Goal: Task Accomplishment & Management: Use online tool/utility

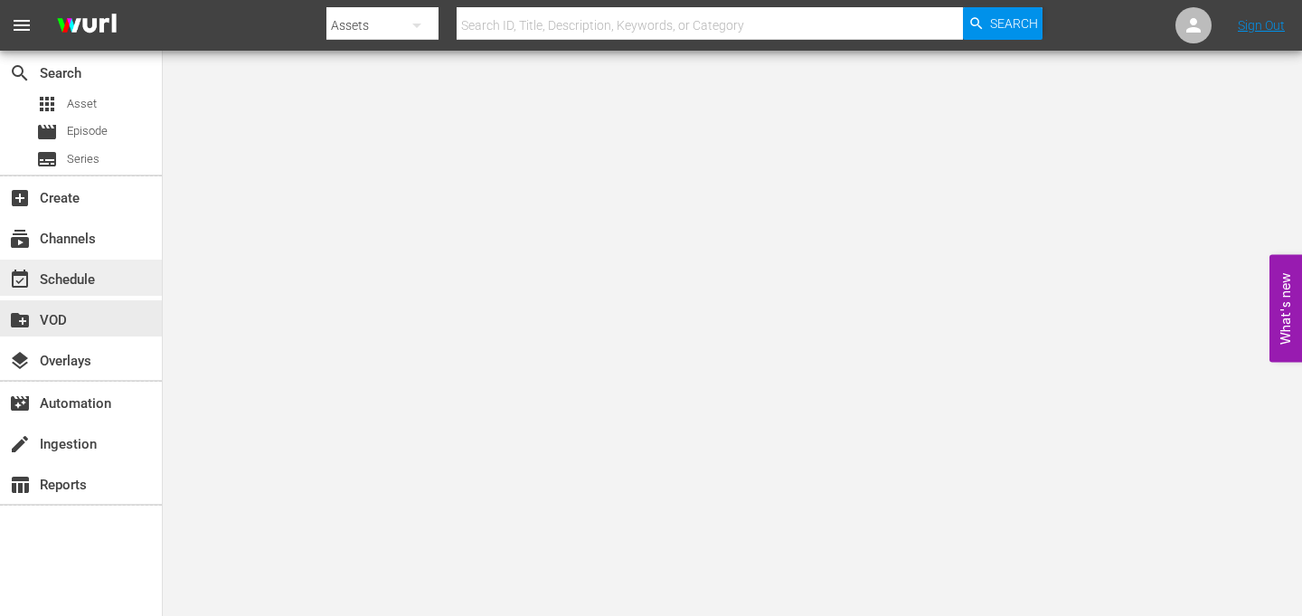
click at [91, 278] on div "event_available Schedule" at bounding box center [50, 276] width 101 height 16
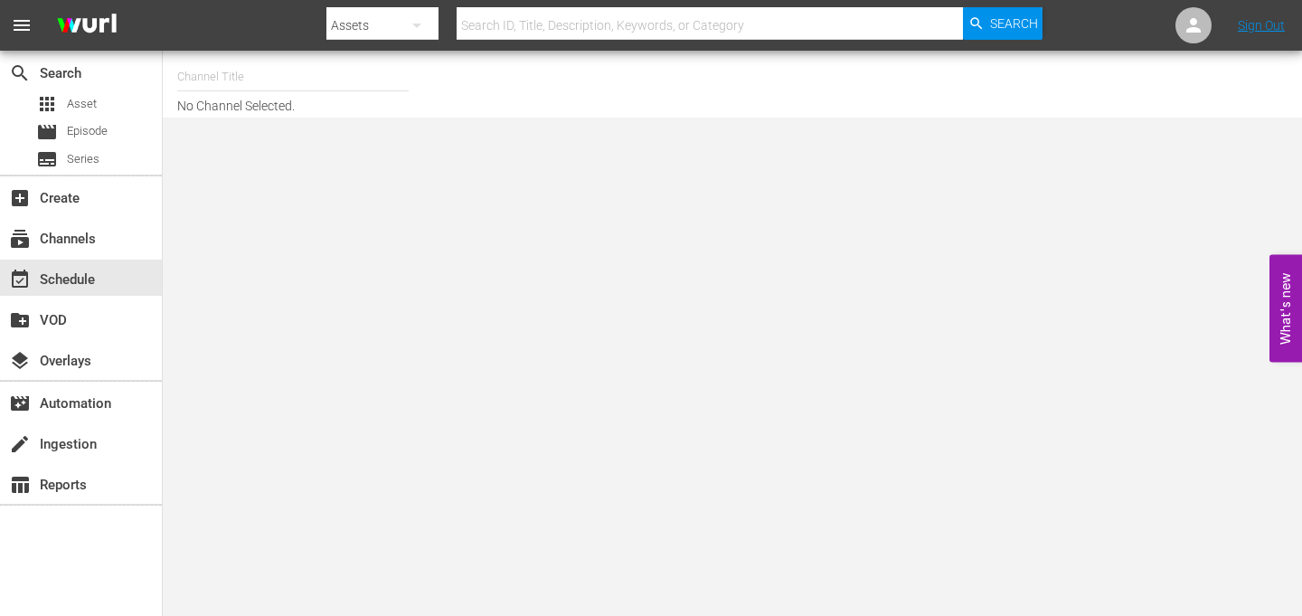
click at [308, 94] on input "text" at bounding box center [292, 76] width 231 height 43
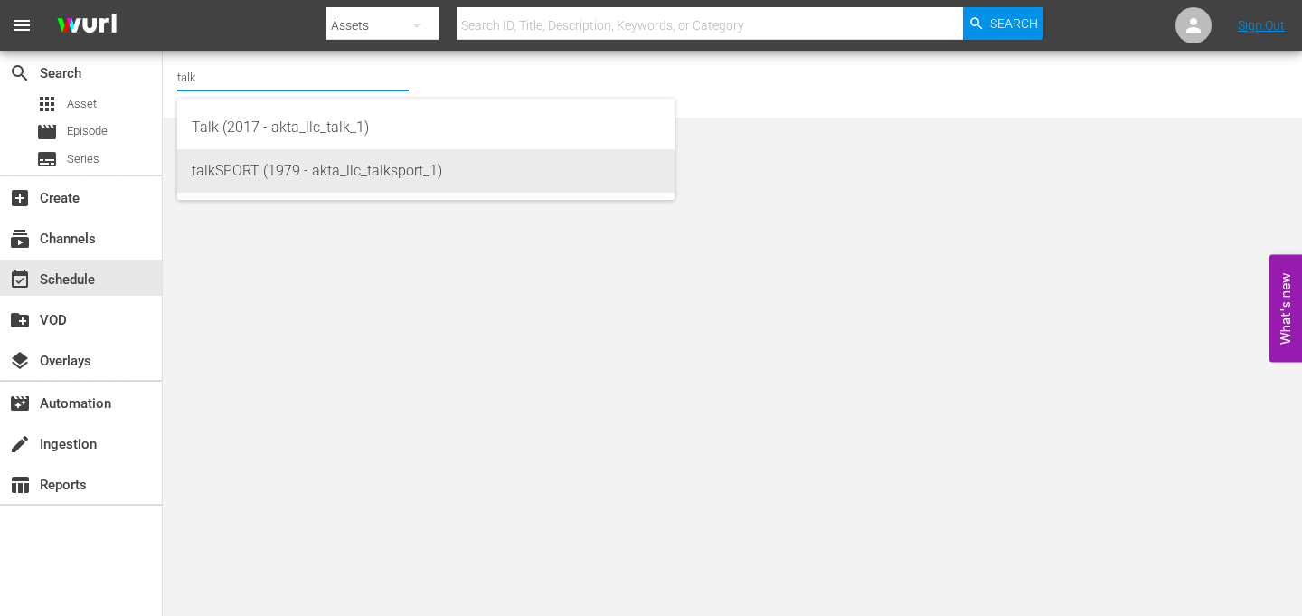
click at [311, 170] on div "talkSPORT (1979 - akta_llc_talksport_1)" at bounding box center [426, 170] width 468 height 43
type input "talkSPORT (1979 - akta_llc_talksport_1)"
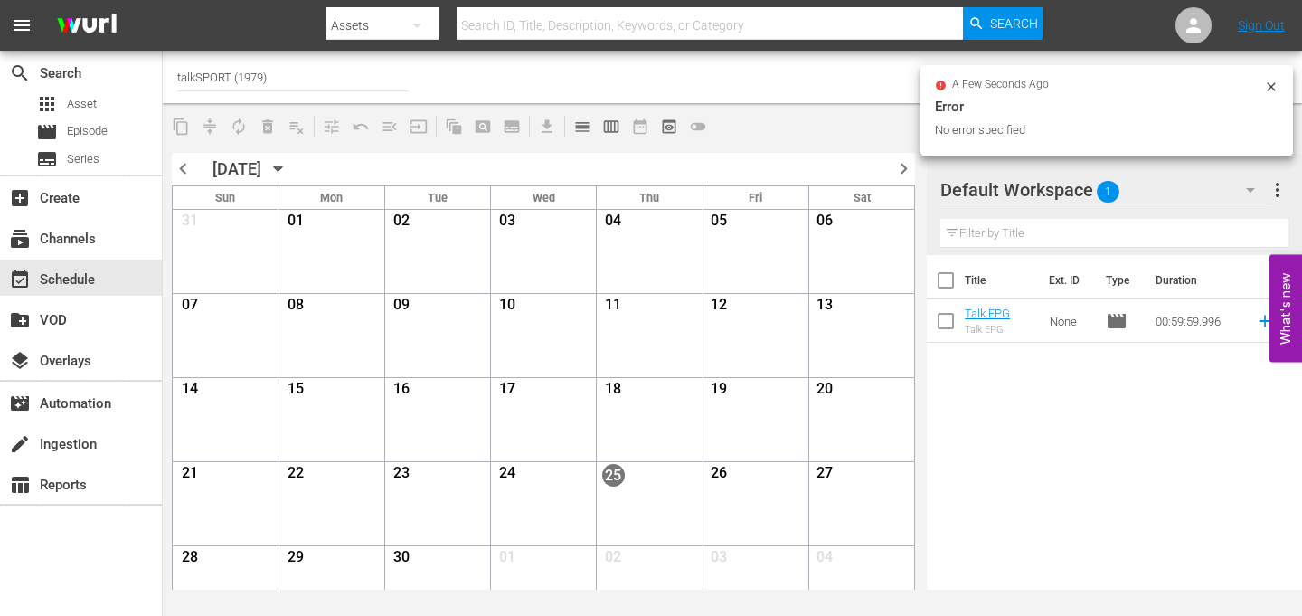
click at [1269, 80] on icon at bounding box center [1271, 87] width 14 height 14
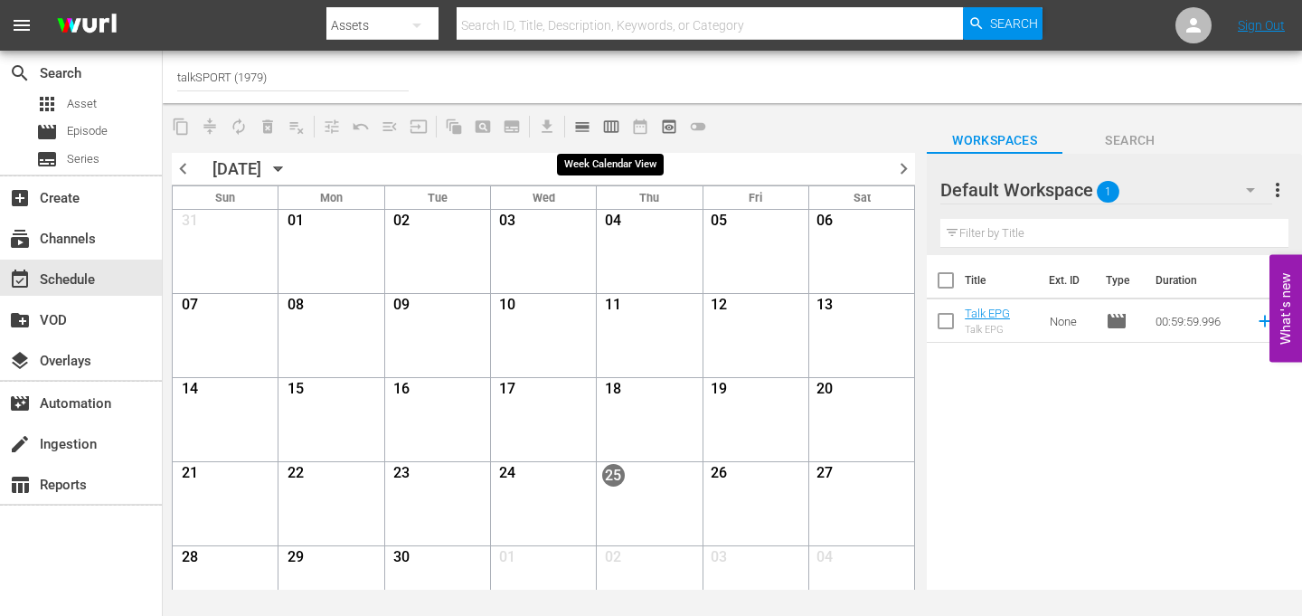
click at [607, 124] on span "calendar_view_week_outlined" at bounding box center [611, 127] width 18 height 18
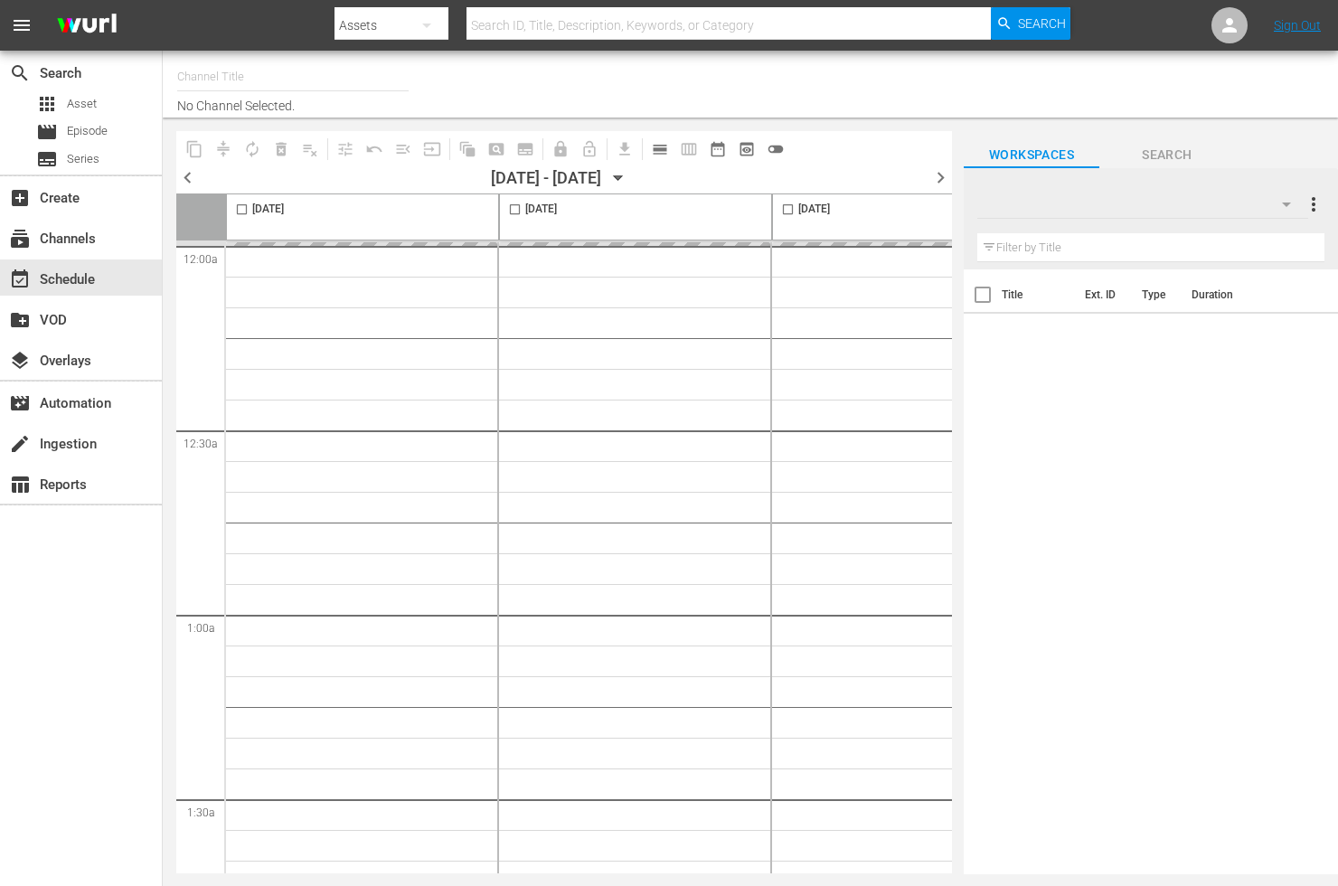
type input "talkSPORT (1979)"
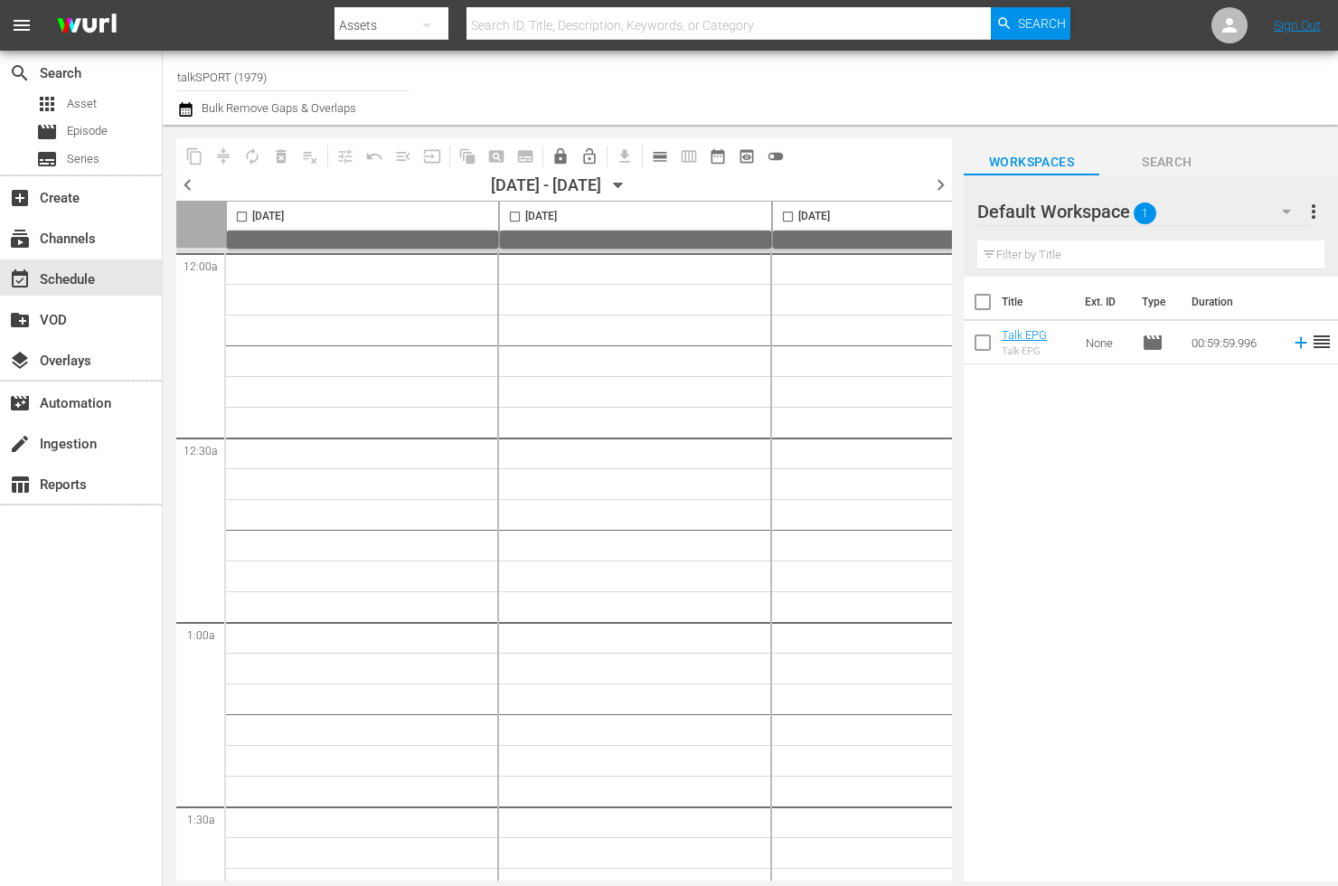
click at [703, 167] on span "date_range_outlined" at bounding box center [717, 156] width 29 height 29
click at [187, 187] on span "chevron_left" at bounding box center [187, 185] width 23 height 23
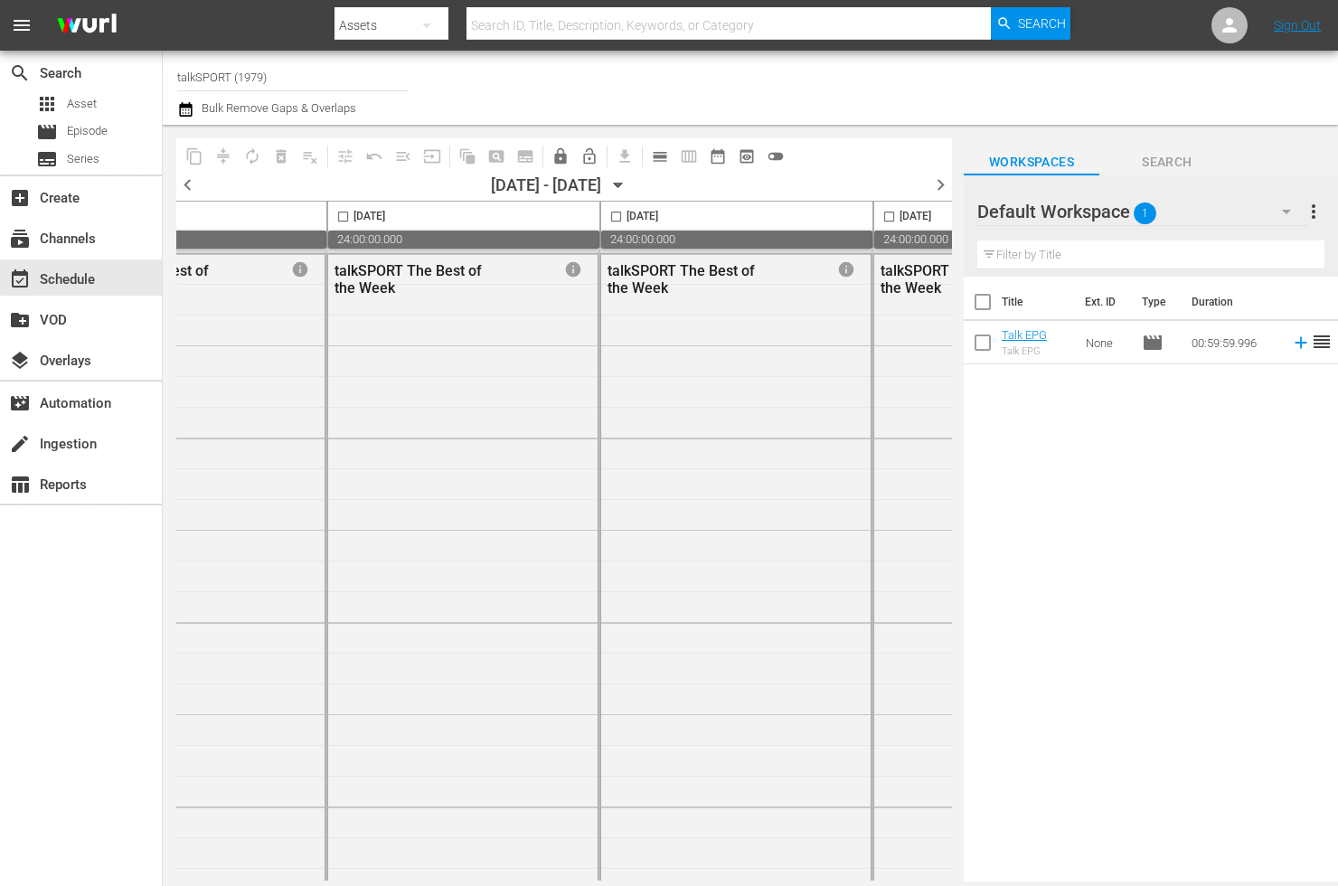
scroll to position [0, 1192]
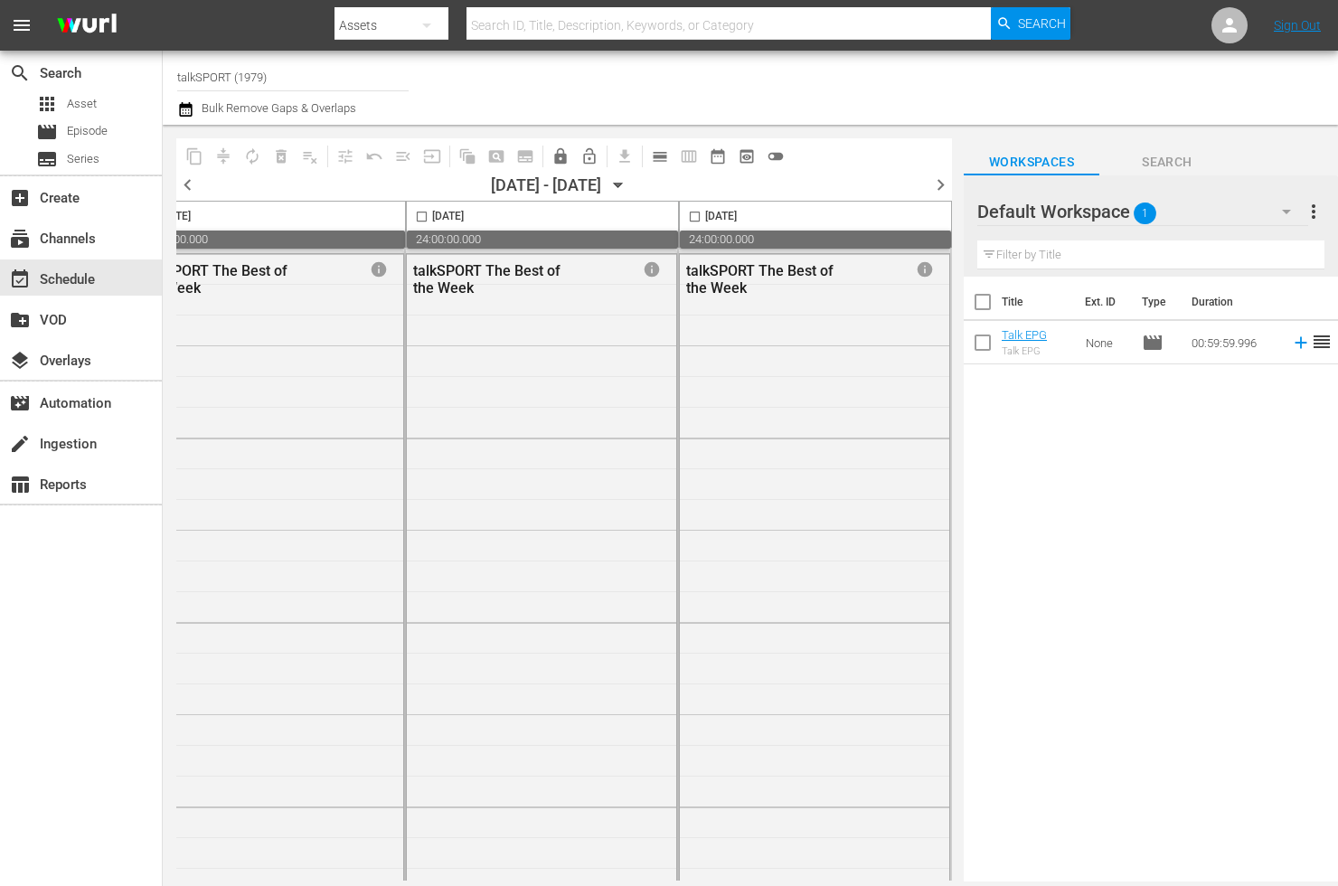
click at [947, 177] on span "chevron_right" at bounding box center [940, 185] width 23 height 23
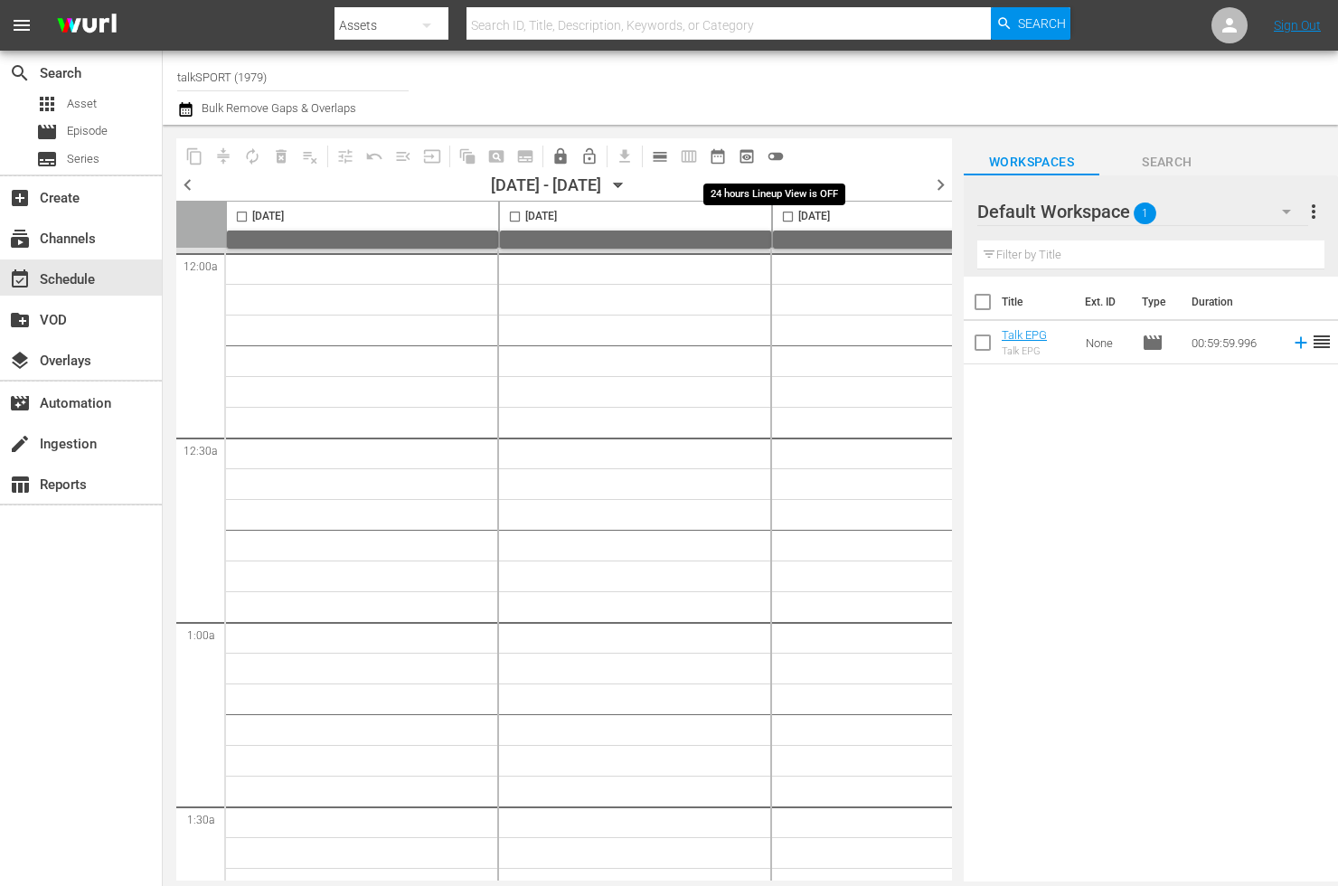
click at [772, 155] on span "toggle_off" at bounding box center [776, 156] width 18 height 18
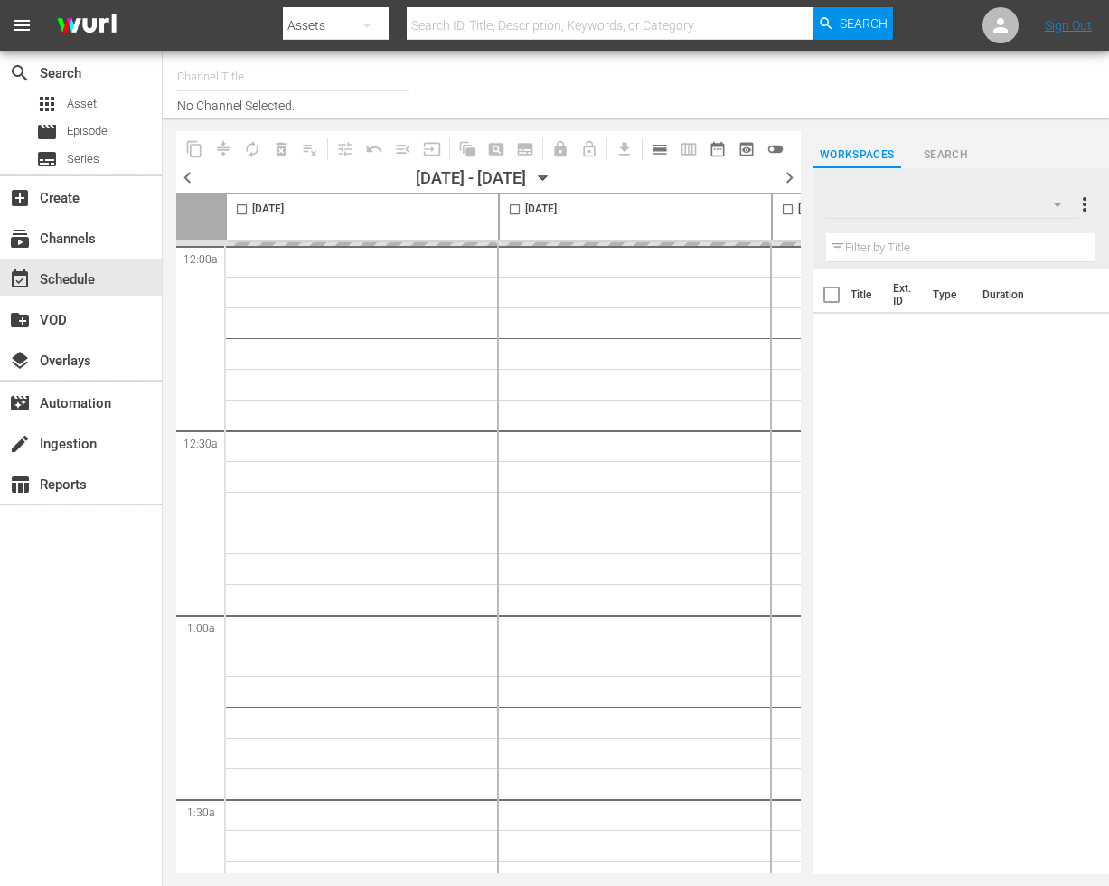
type input "talkSPORT (1979)"
